Goal: Information Seeking & Learning: Learn about a topic

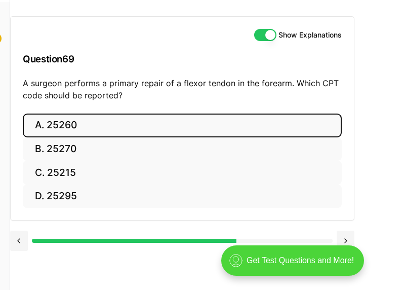
click at [326, 113] on button "A. 25260" at bounding box center [182, 125] width 319 height 24
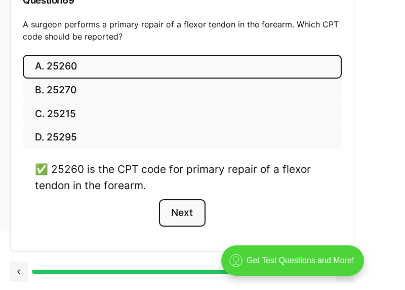
click at [197, 203] on button "Next" at bounding box center [182, 212] width 46 height 27
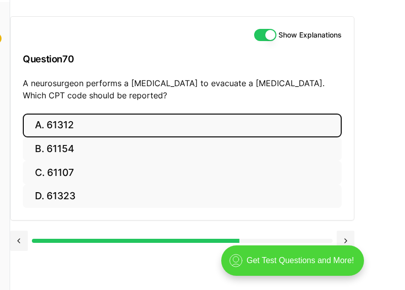
click at [86, 113] on button "A. 61312" at bounding box center [182, 125] width 319 height 24
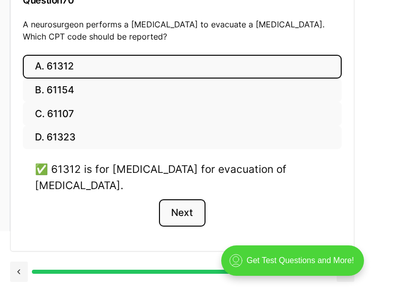
click at [201, 203] on button "Next" at bounding box center [182, 212] width 46 height 27
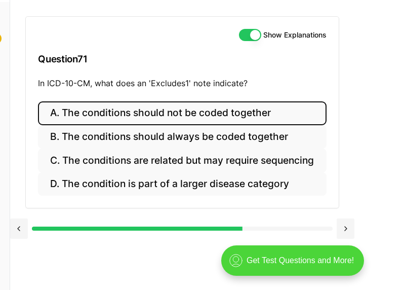
click at [176, 101] on button "A. The conditions should not be coded together" at bounding box center [182, 113] width 288 height 24
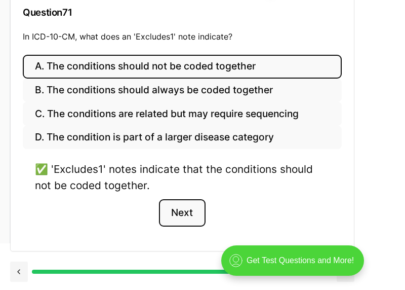
click at [174, 199] on button "Next" at bounding box center [182, 212] width 46 height 27
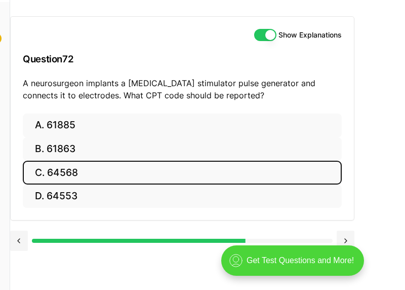
click at [154, 161] on button "C. 64568" at bounding box center [182, 173] width 319 height 24
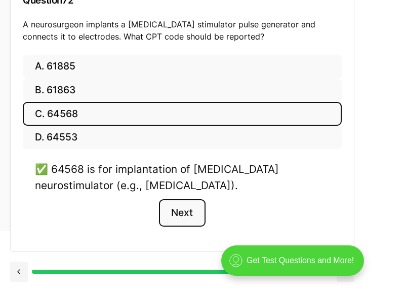
click at [187, 209] on button "Next" at bounding box center [182, 212] width 46 height 27
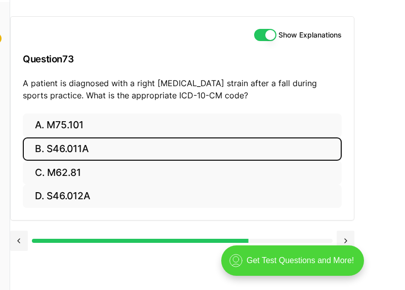
click at [95, 137] on button "B. S46.011A" at bounding box center [182, 149] width 319 height 24
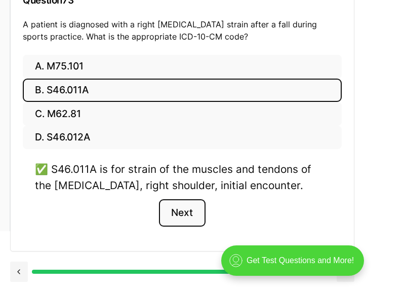
click at [183, 202] on button "Next" at bounding box center [182, 212] width 46 height 27
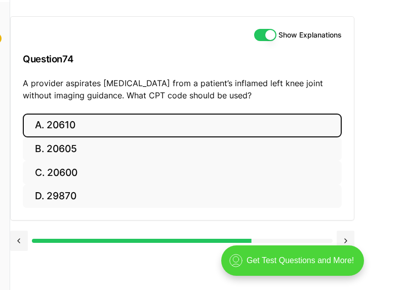
click at [166, 113] on button "A. 20610" at bounding box center [182, 125] width 319 height 24
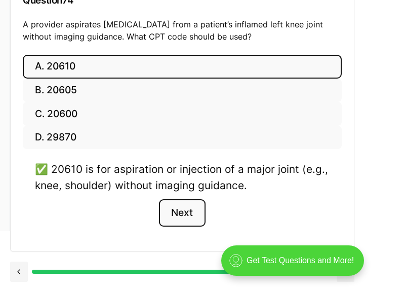
click at [186, 199] on button "Next" at bounding box center [182, 212] width 46 height 27
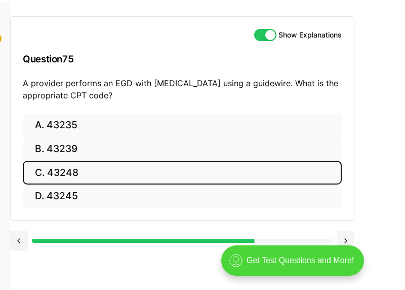
click at [128, 161] on button "C. 43248" at bounding box center [182, 173] width 319 height 24
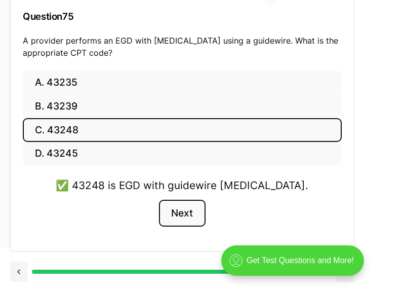
click at [173, 200] on button "Next" at bounding box center [182, 213] width 46 height 27
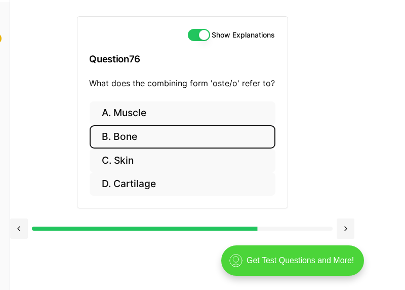
click at [162, 125] on button "B. Bone" at bounding box center [183, 137] width 186 height 24
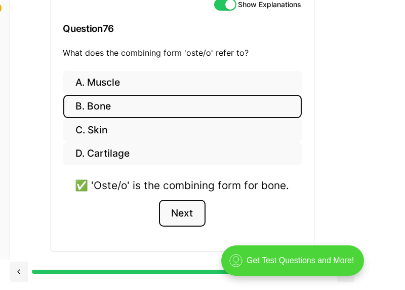
click at [174, 200] on button "Next" at bounding box center [182, 213] width 46 height 27
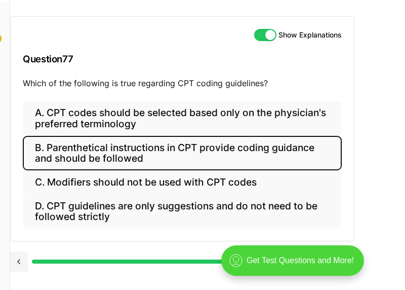
click at [97, 136] on button "B. Parenthetical instructions in CPT provide coding guidance and should be foll…" at bounding box center [182, 153] width 319 height 34
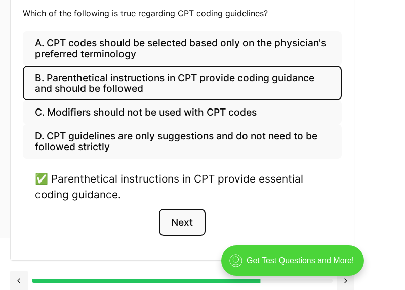
click at [168, 215] on button "Next" at bounding box center [182, 222] width 46 height 27
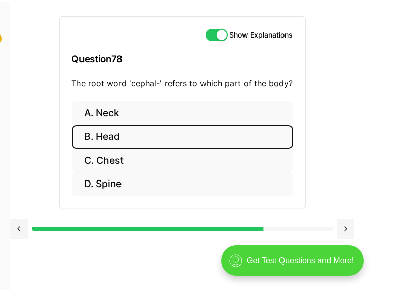
click at [110, 125] on button "B. Head" at bounding box center [182, 137] width 221 height 24
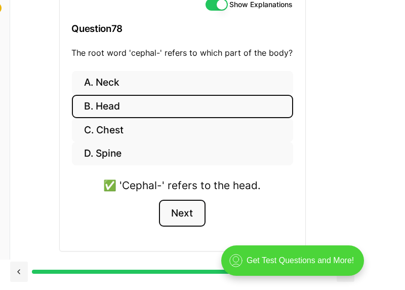
click at [182, 200] on button "Next" at bounding box center [182, 213] width 46 height 27
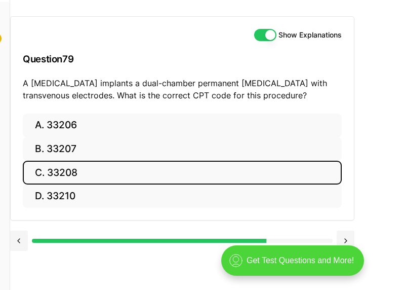
click at [69, 161] on button "C. 33208" at bounding box center [182, 173] width 319 height 24
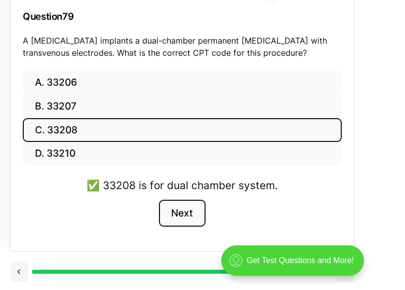
click at [175, 200] on button "Next" at bounding box center [182, 213] width 46 height 27
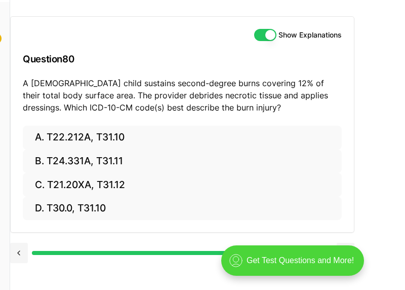
click at [151, 212] on div "Show Explanations Question 80 A [DEMOGRAPHIC_DATA] child sustains second-degree…" at bounding box center [207, 145] width 395 height 290
click at [388, 222] on div "Show Explanations Question 80 A [DEMOGRAPHIC_DATA] child sustains second-degree…" at bounding box center [207, 145] width 395 height 290
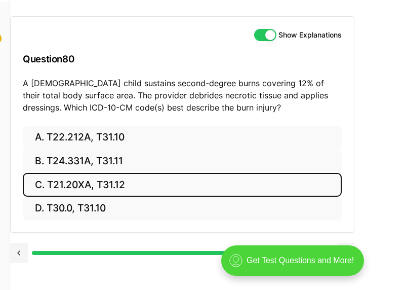
click at [123, 173] on button "C. T21.20XA, T31.12" at bounding box center [182, 185] width 319 height 24
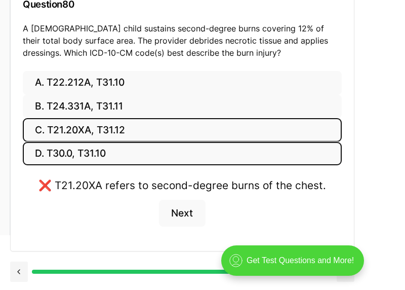
click at [121, 142] on button "D. T30.0, T31.10" at bounding box center [182, 154] width 319 height 24
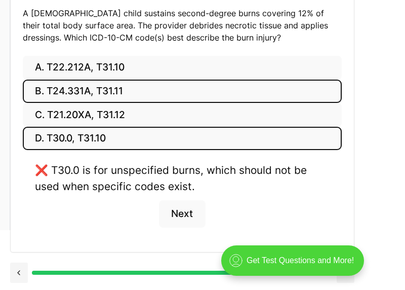
click at [125, 91] on button "B. T24.331A, T31.11" at bounding box center [182, 92] width 319 height 24
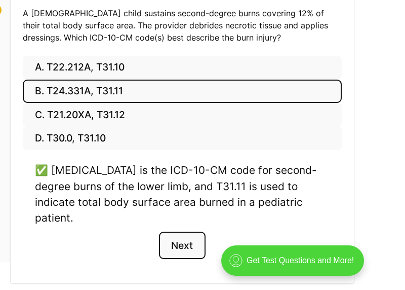
click at [182, 239] on button "Next" at bounding box center [182, 244] width 46 height 27
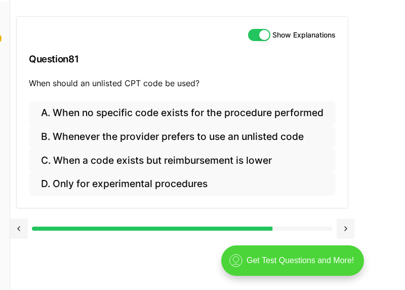
click at [208, 192] on div "Show Explanations Question 81 When should an unlisted CPT code be used? A. When…" at bounding box center [207, 145] width 395 height 290
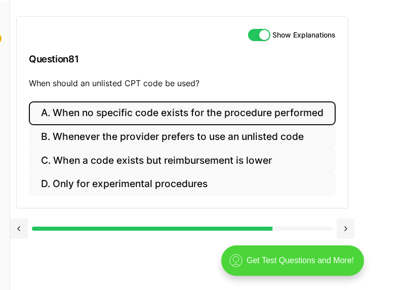
click at [174, 101] on button "A. When no specific code exists for the procedure performed" at bounding box center [182, 113] width 307 height 24
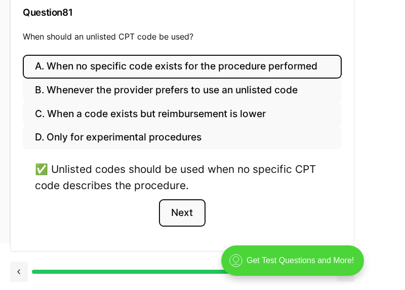
click at [181, 199] on button "Next" at bounding box center [182, 212] width 46 height 27
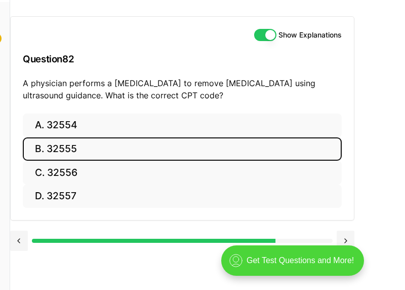
click at [132, 137] on button "B. 32555" at bounding box center [182, 149] width 319 height 24
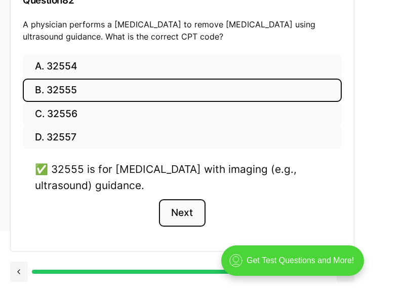
click at [174, 199] on button "Next" at bounding box center [182, 212] width 46 height 27
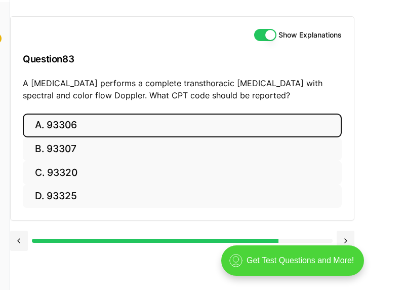
click at [183, 113] on button "A. 93306" at bounding box center [182, 125] width 319 height 24
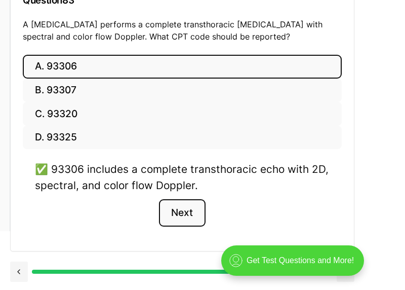
click at [180, 199] on button "Next" at bounding box center [182, 212] width 46 height 27
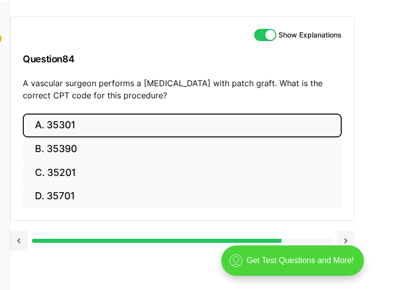
click at [172, 113] on button "A. 35301" at bounding box center [182, 125] width 319 height 24
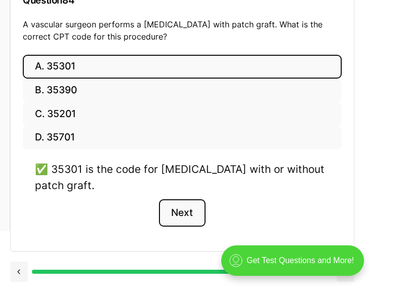
click at [177, 199] on button "Next" at bounding box center [182, 212] width 46 height 27
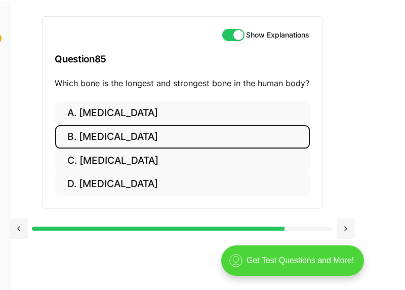
click at [122, 125] on button "B. [MEDICAL_DATA]" at bounding box center [182, 137] width 255 height 24
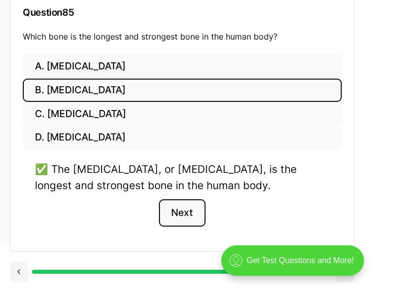
click at [176, 199] on button "Next" at bounding box center [182, 212] width 46 height 27
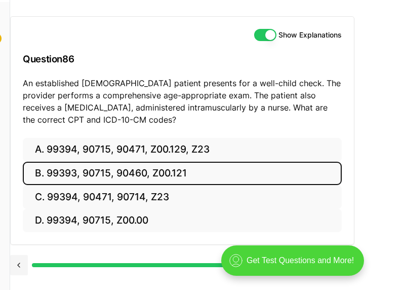
click at [280, 162] on button "B. 99393, 90715, 90460, Z00.121" at bounding box center [182, 174] width 319 height 24
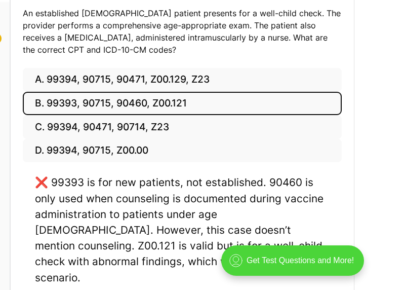
click at [363, 210] on div "Show Explanations Question 86 An established [DEMOGRAPHIC_DATA] patient present…" at bounding box center [207, 125] width 395 height 391
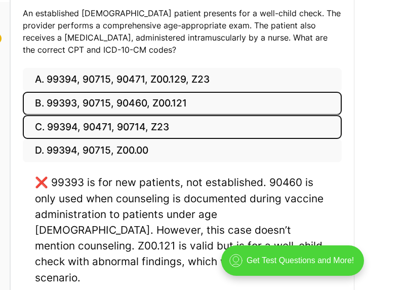
click at [291, 128] on button "C. 99394, 90471, 90714, Z23" at bounding box center [182, 127] width 319 height 24
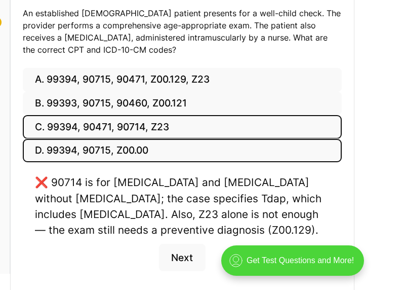
click at [288, 143] on button "D. 99394, 90715, Z00.00" at bounding box center [182, 151] width 319 height 24
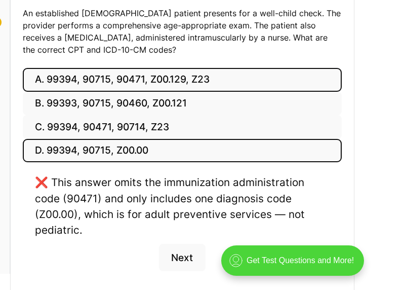
click at [276, 73] on button "A. 99394, 90715, 90471, Z00.129, Z23" at bounding box center [182, 80] width 319 height 24
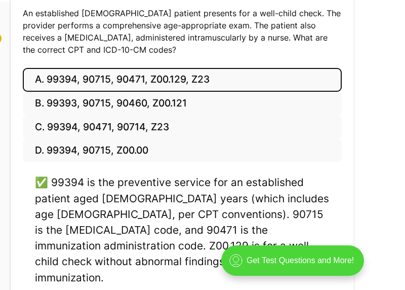
click at [342, 180] on div "A. 99394, 90715, 90471, Z00.129, Z23 B. 99393, 90715, 90460, Z00.121 C. 99394, …" at bounding box center [182, 205] width 343 height 275
click at [174, 264] on div "✅ 99394 is the preventive service for an established patient aged [DEMOGRAPHIC_…" at bounding box center [182, 229] width 295 height 110
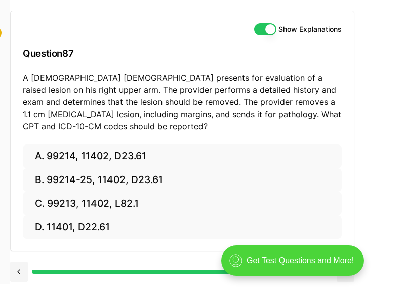
scroll to position [142, 0]
